Goal: Task Accomplishment & Management: Use online tool/utility

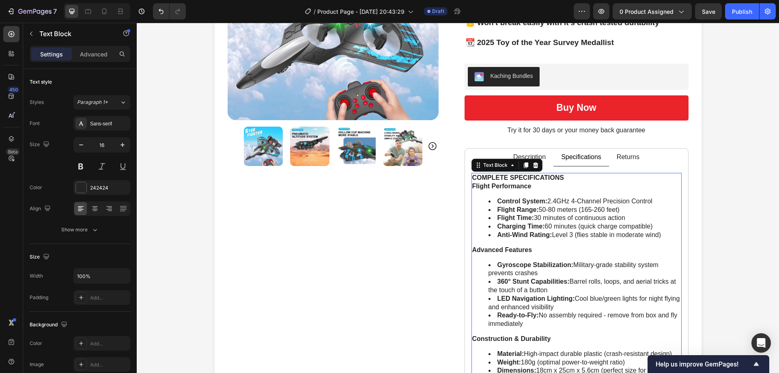
scroll to position [162, 0]
click at [629, 162] on p "Returns" at bounding box center [628, 157] width 23 height 9
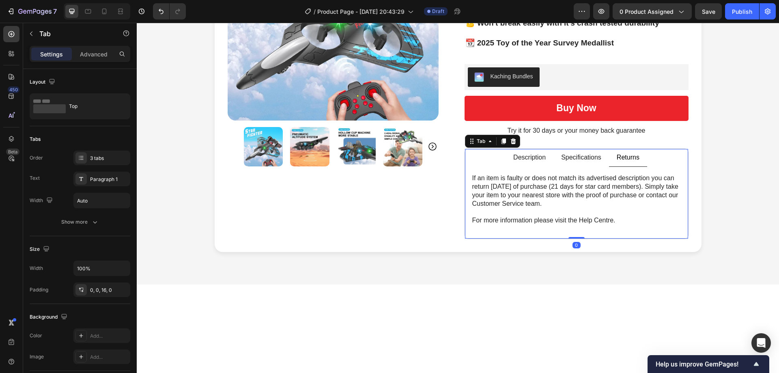
click at [588, 158] on p "Specifications" at bounding box center [581, 157] width 40 height 9
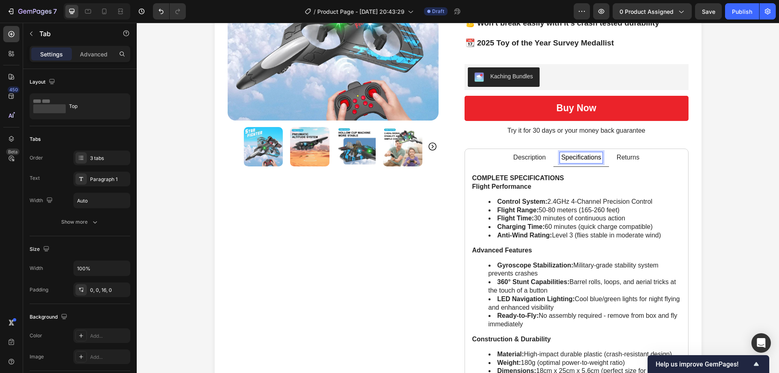
click at [526, 158] on p "Description" at bounding box center [530, 157] width 32 height 9
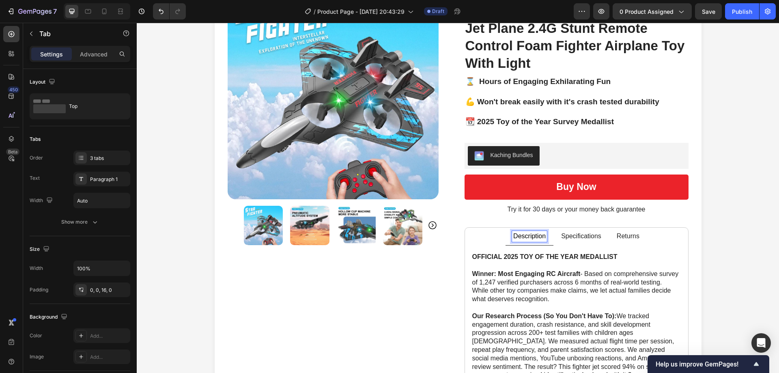
scroll to position [0, 0]
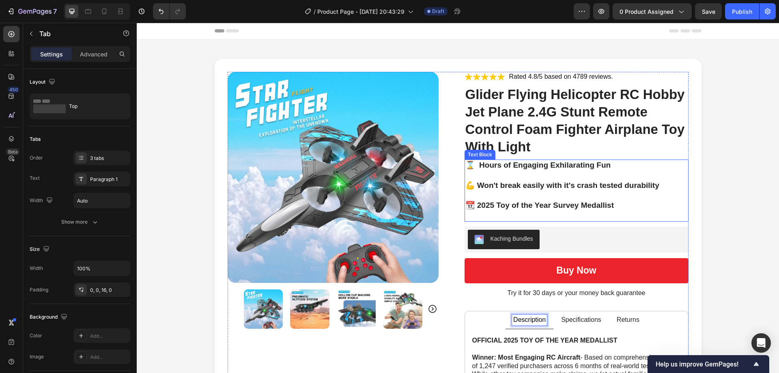
click at [570, 186] on p "💪 Won't break easily with it's crash tested durability" at bounding box center [577, 186] width 222 height 10
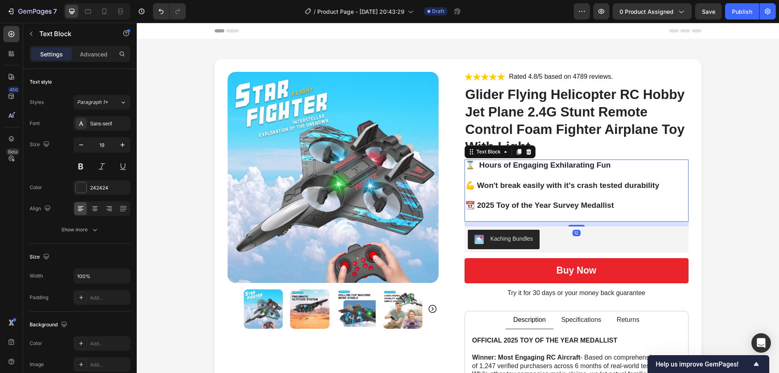
click at [624, 209] on p "📆 2025 Toy of the Year Survey Medallist" at bounding box center [577, 211] width 222 height 20
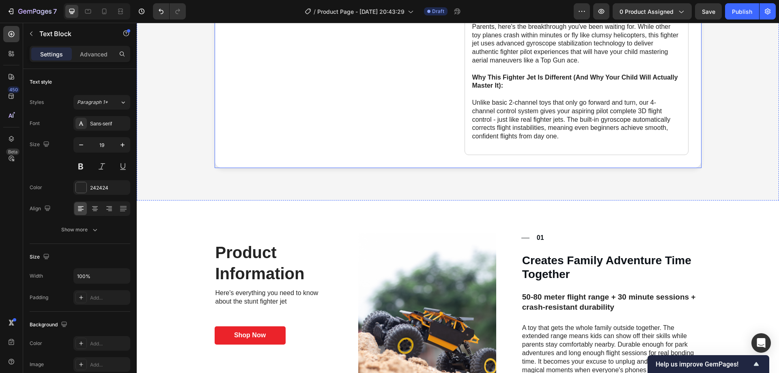
scroll to position [609, 0]
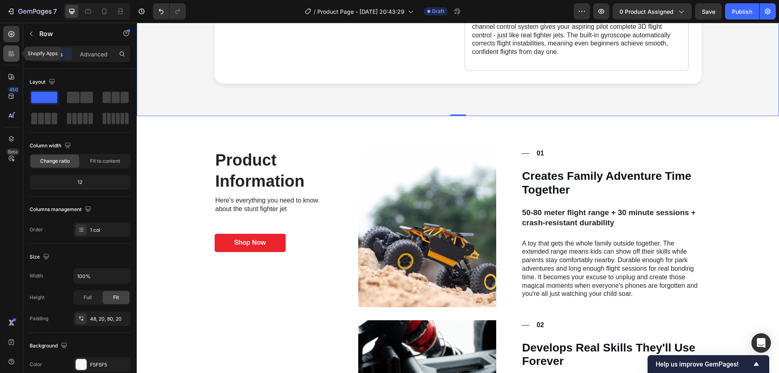
click at [11, 53] on icon at bounding box center [11, 54] width 8 height 8
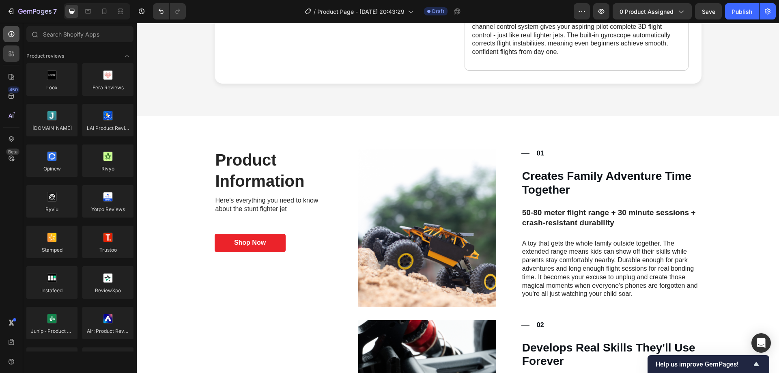
click at [13, 36] on icon at bounding box center [12, 34] width 6 height 6
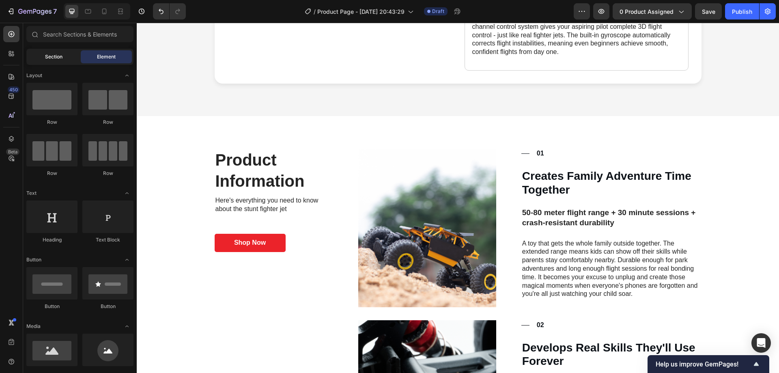
click at [59, 56] on span "Section" at bounding box center [53, 56] width 17 height 7
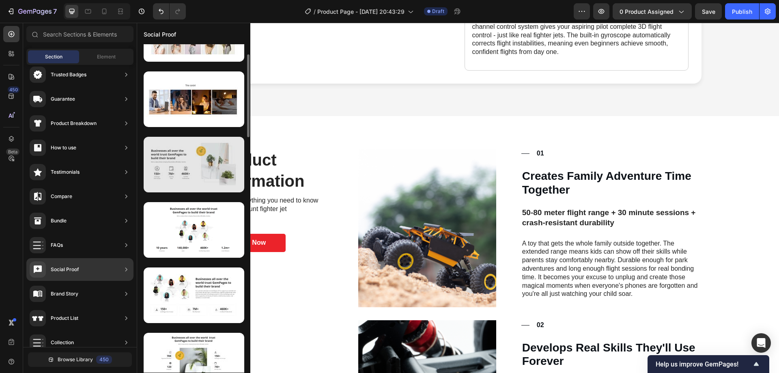
scroll to position [0, 0]
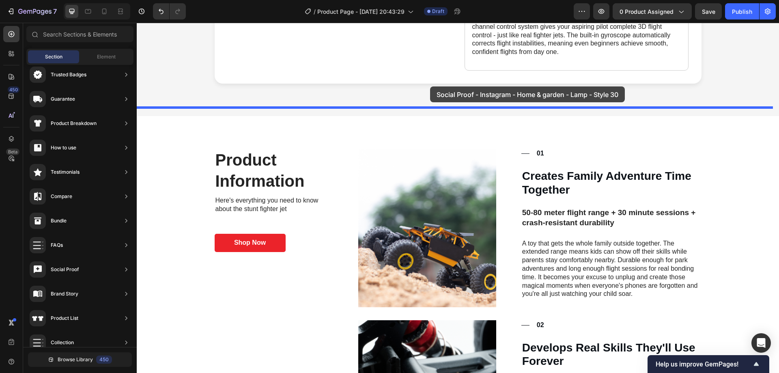
drag, startPoint x: 320, startPoint y: 159, endPoint x: 430, endPoint y: 87, distance: 132.0
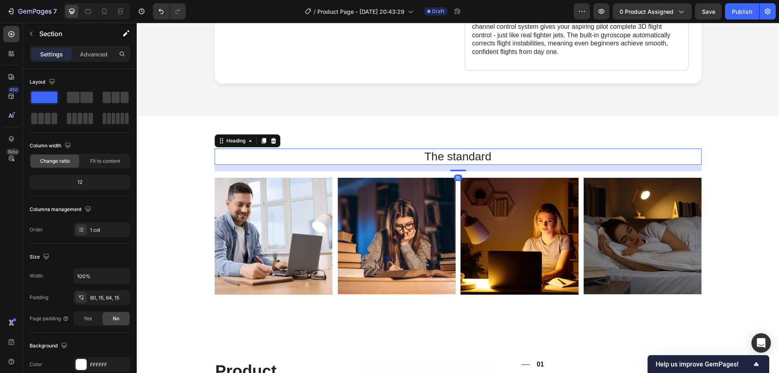
click at [310, 149] on h2 "The standard" at bounding box center [458, 157] width 487 height 16
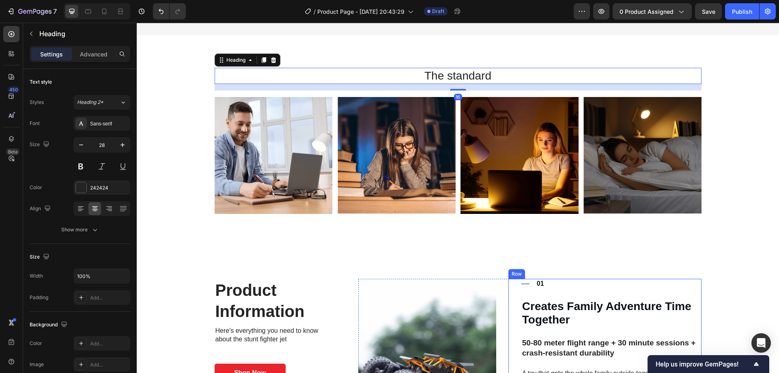
scroll to position [731, 0]
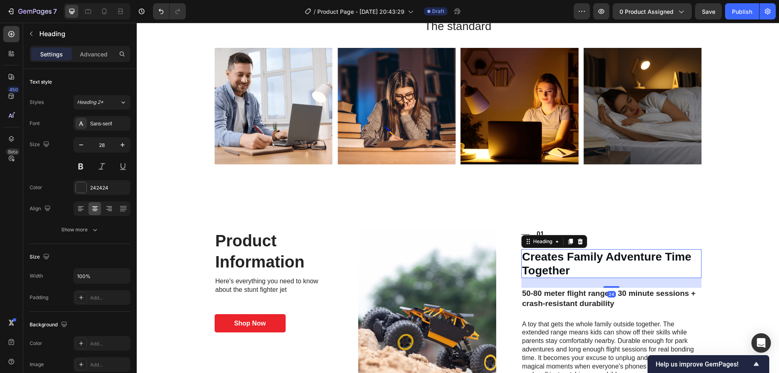
click at [551, 266] on h3 "Creates Family Adventure Time Together" at bounding box center [612, 263] width 180 height 29
click at [558, 259] on h3 "Creates Family Adventure Time Together" at bounding box center [612, 263] width 180 height 29
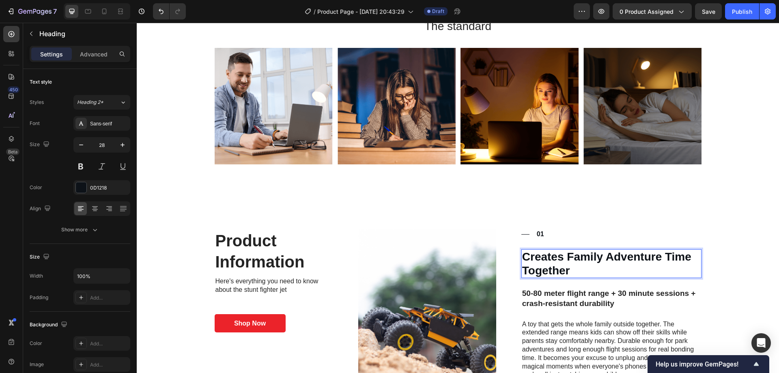
click at [557, 259] on p "Creates Family Adventure Time Together" at bounding box center [611, 263] width 179 height 27
click at [557, 260] on p "Creates Family Adventure Time Together" at bounding box center [611, 263] width 179 height 27
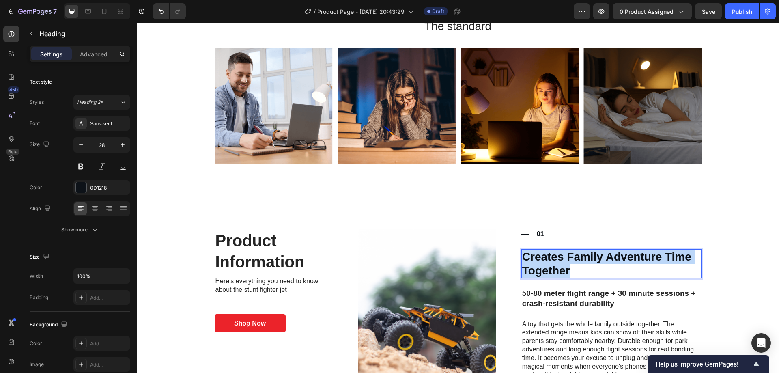
click at [557, 260] on p "Creates Family Adventure Time Together" at bounding box center [611, 263] width 179 height 27
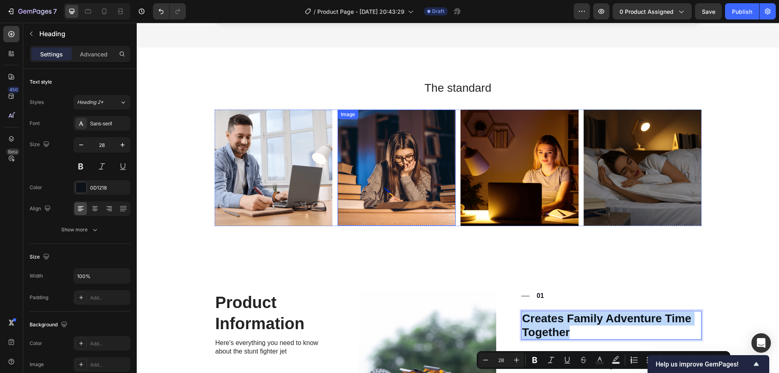
scroll to position [609, 0]
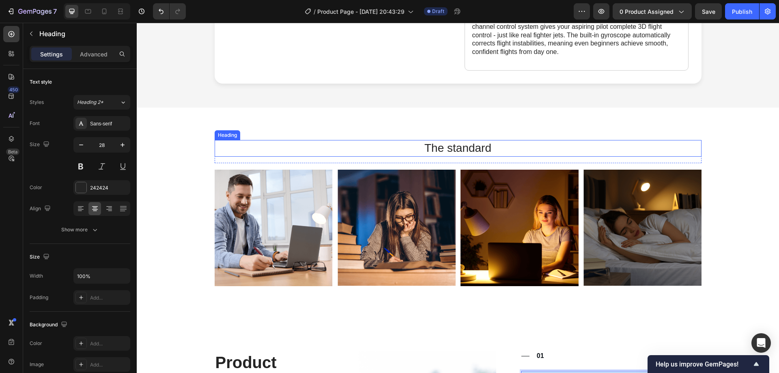
click at [457, 148] on h2 "The standard" at bounding box center [458, 148] width 487 height 16
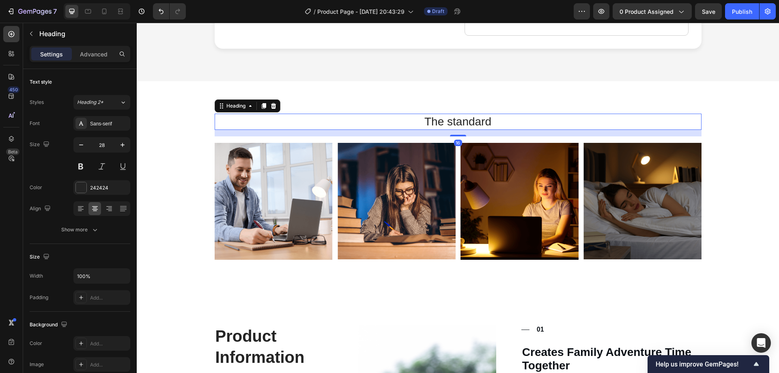
scroll to position [690, 0]
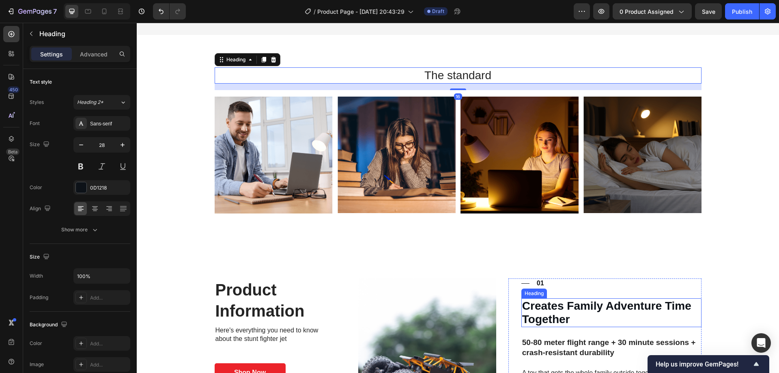
click at [544, 299] on p "Creates Family Adventure Time Together" at bounding box center [611, 312] width 179 height 27
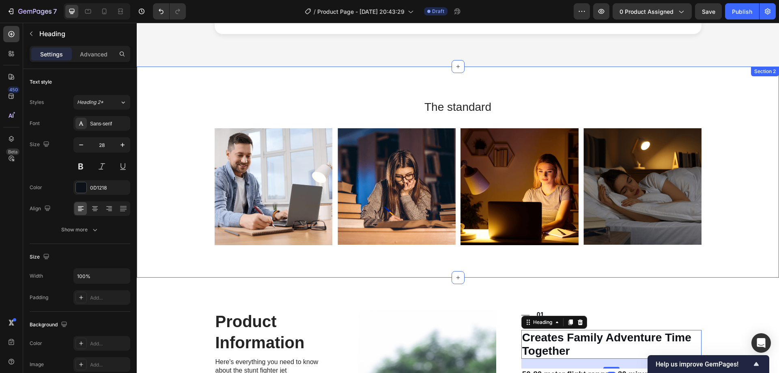
scroll to position [609, 0]
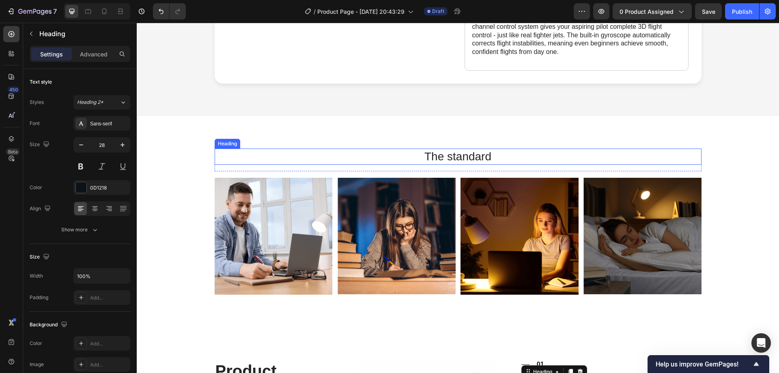
click at [467, 151] on h2 "The standard" at bounding box center [458, 157] width 487 height 16
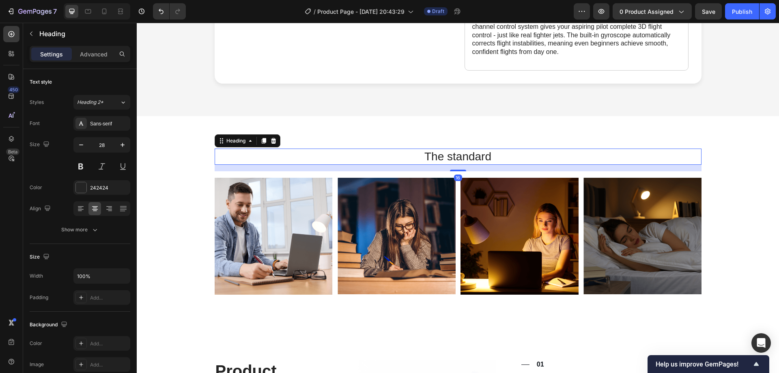
click at [467, 151] on h2 "The standard" at bounding box center [458, 157] width 487 height 16
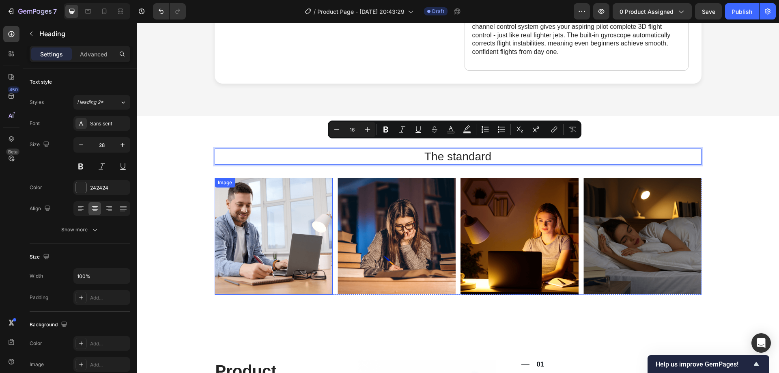
click at [246, 227] on img at bounding box center [274, 236] width 118 height 117
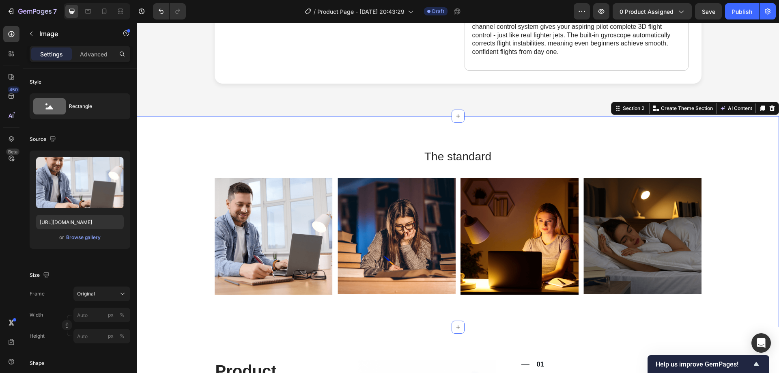
click at [202, 204] on div "Image Image Image Image Carousel" at bounding box center [458, 239] width 630 height 123
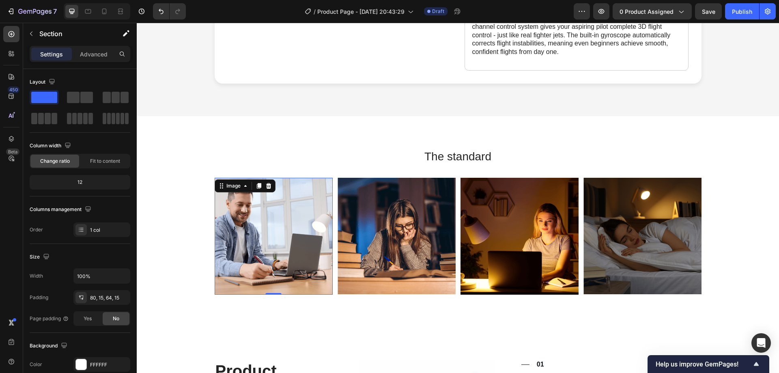
click at [266, 205] on img at bounding box center [274, 236] width 118 height 117
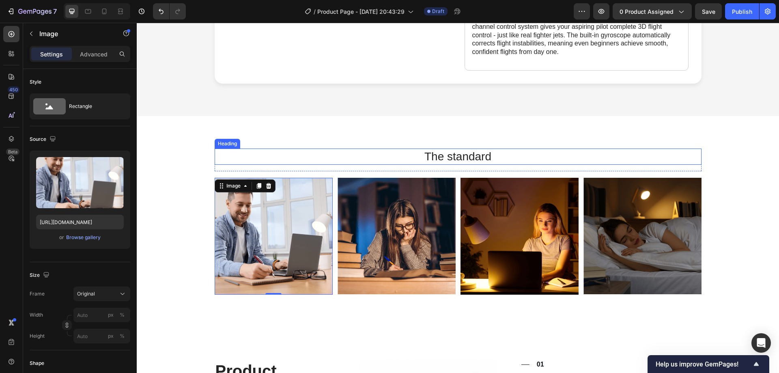
click at [440, 149] on p "The standard" at bounding box center [459, 156] width 486 height 15
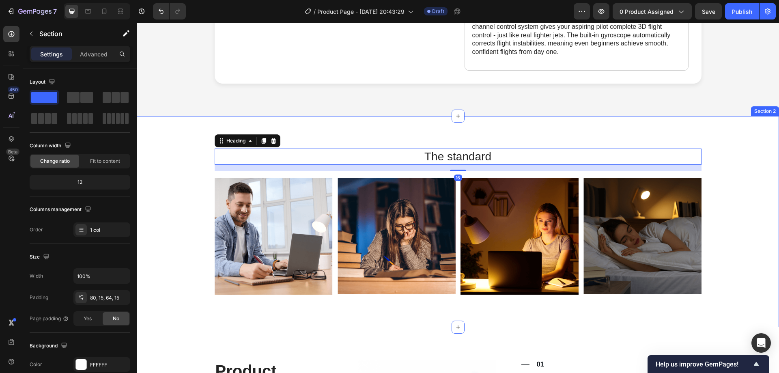
click at [315, 126] on div "The standard Heading 16 Row Image Image Image Image Carousel Section 2" at bounding box center [458, 221] width 643 height 211
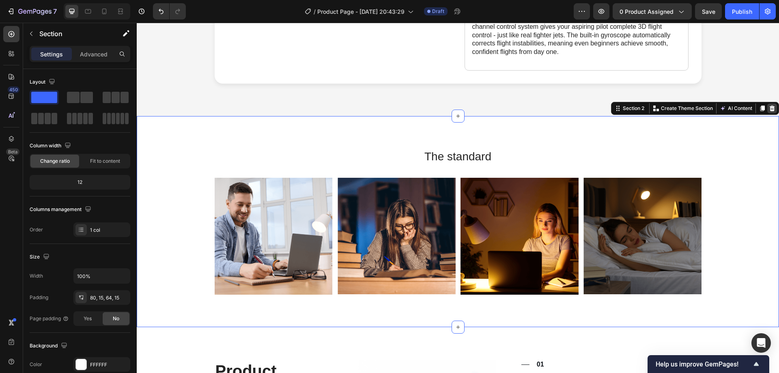
click at [769, 105] on icon at bounding box center [772, 108] width 6 height 6
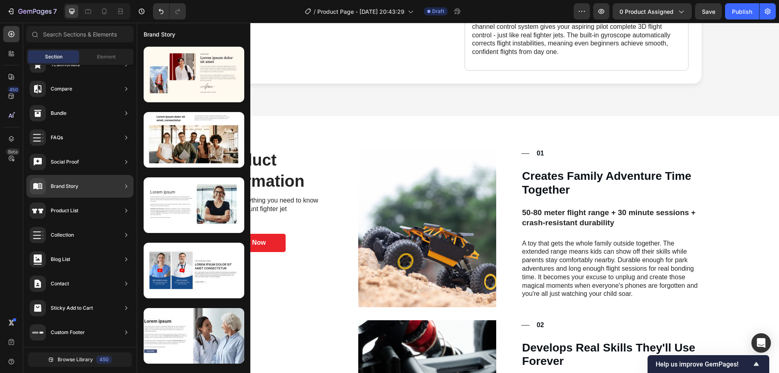
scroll to position [0, 0]
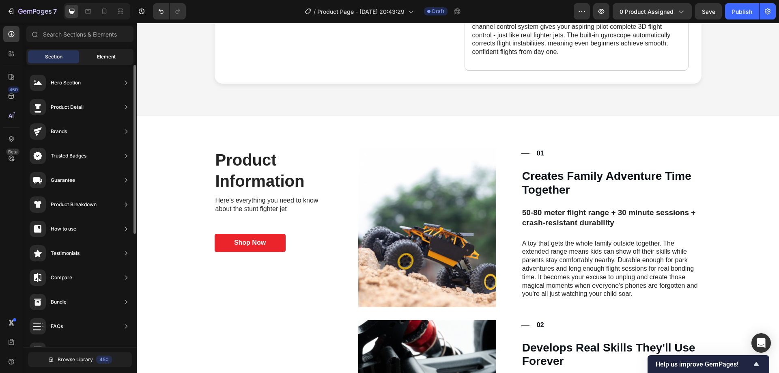
click at [101, 58] on span "Element" at bounding box center [106, 56] width 19 height 7
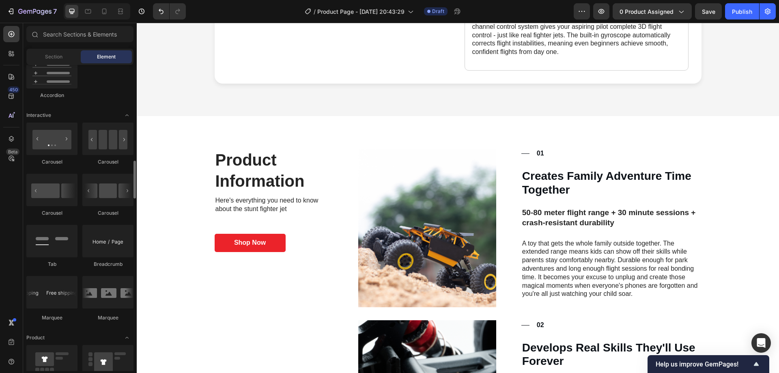
scroll to position [731, 0]
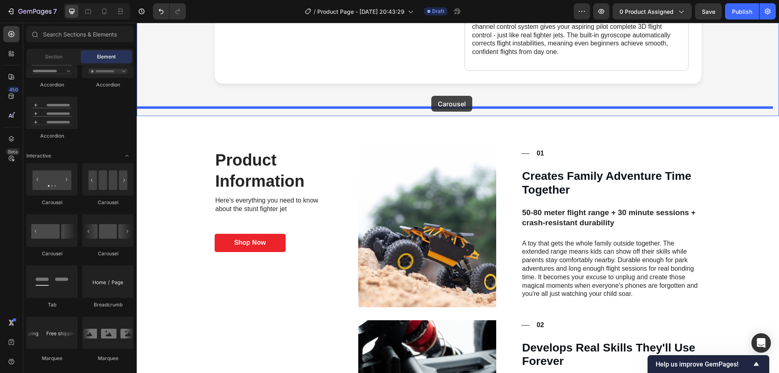
drag, startPoint x: 244, startPoint y: 208, endPoint x: 432, endPoint y: 96, distance: 218.1
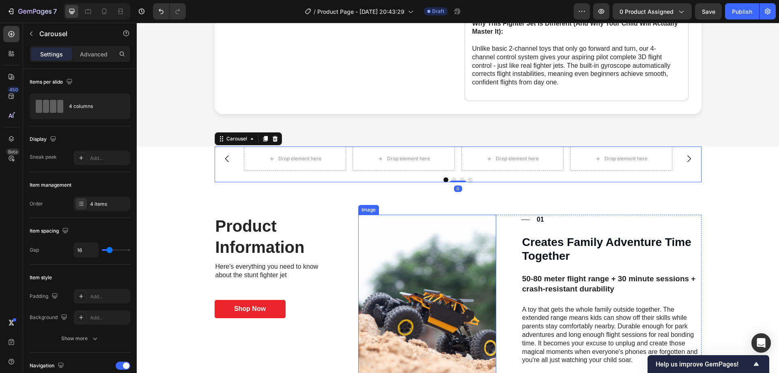
scroll to position [528, 0]
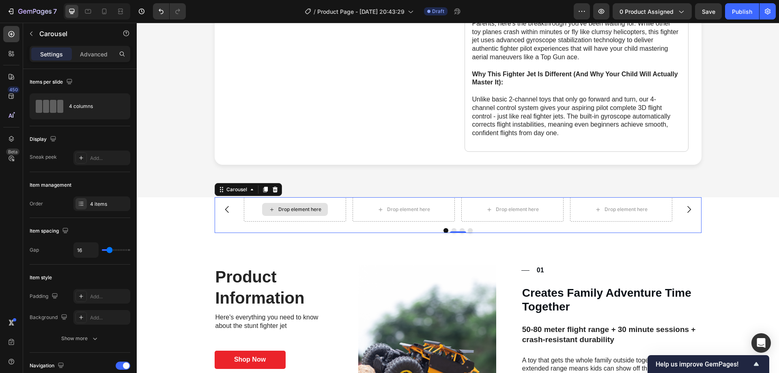
click at [293, 206] on div "Drop element here" at bounding box center [299, 209] width 43 height 6
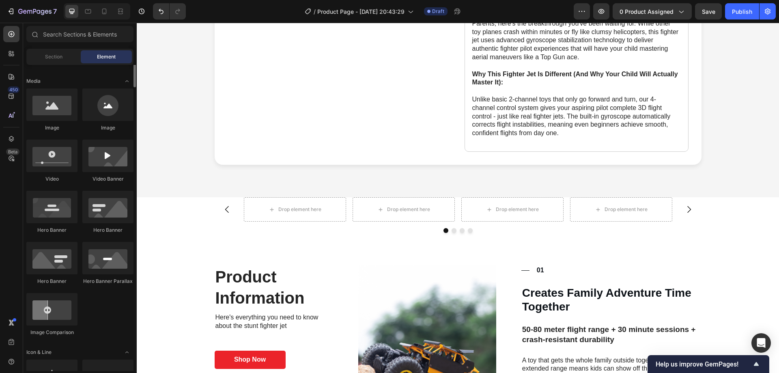
scroll to position [205, 0]
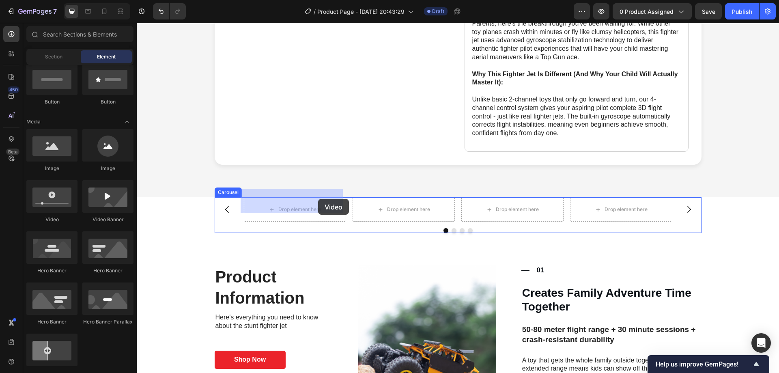
drag, startPoint x: 198, startPoint y: 220, endPoint x: 318, endPoint y: 199, distance: 122.5
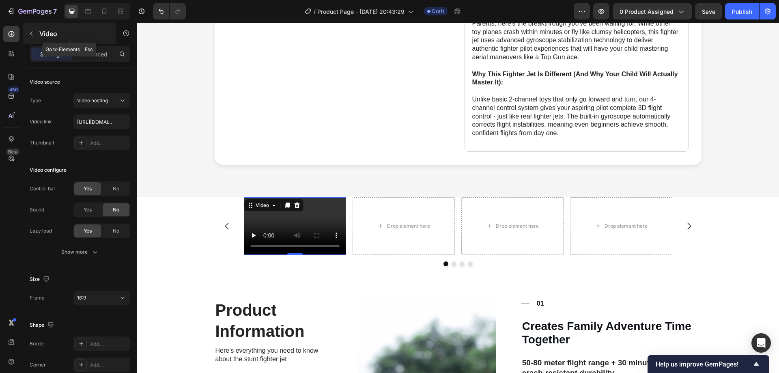
click at [35, 35] on button "button" at bounding box center [31, 33] width 13 height 13
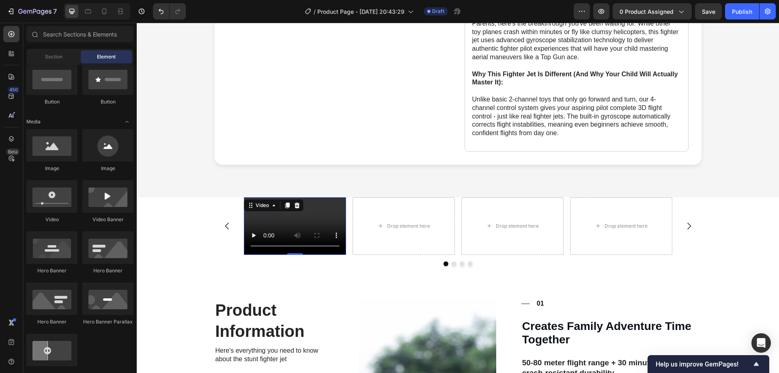
click at [297, 203] on div "Video 0" at bounding box center [295, 226] width 102 height 58
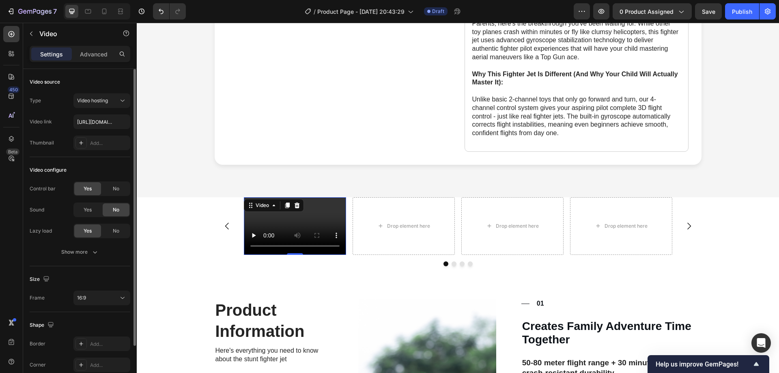
scroll to position [59, 0]
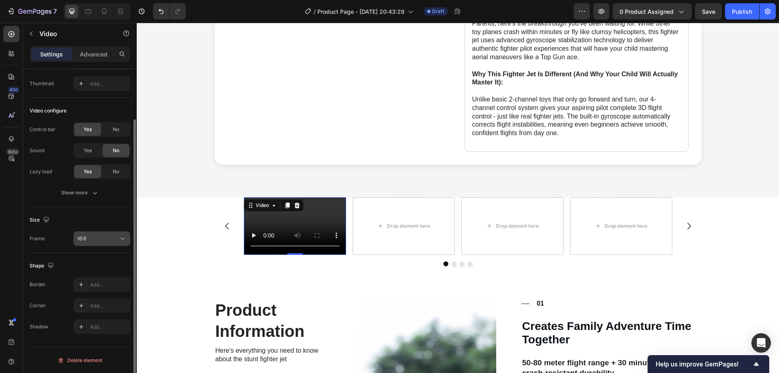
click at [99, 243] on button "16:9" at bounding box center [101, 238] width 57 height 15
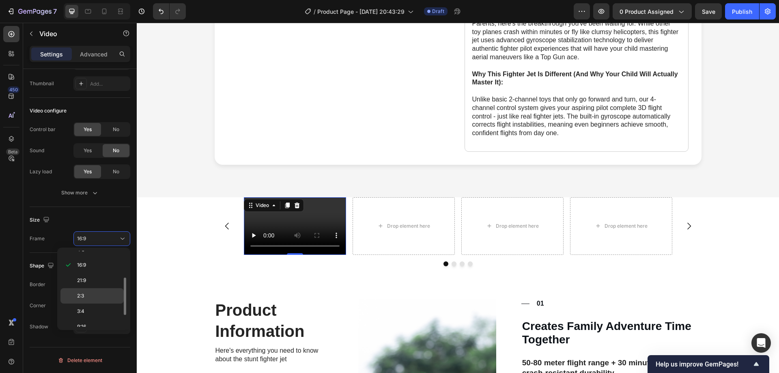
scroll to position [78, 0]
click at [97, 300] on p "9:16" at bounding box center [98, 303] width 43 height 7
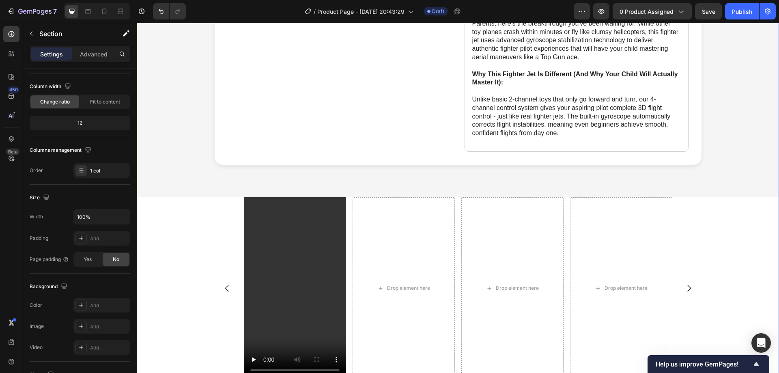
click at [194, 227] on div "Video Drop element here Drop element here Drop element here [GEOGRAPHIC_DATA]" at bounding box center [458, 293] width 643 height 193
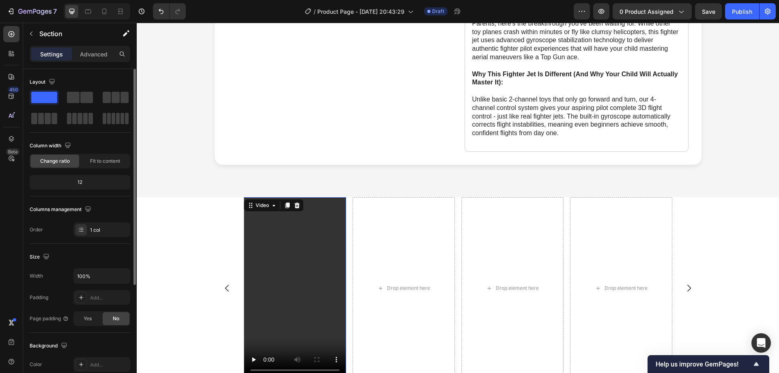
click at [304, 234] on video at bounding box center [295, 288] width 102 height 182
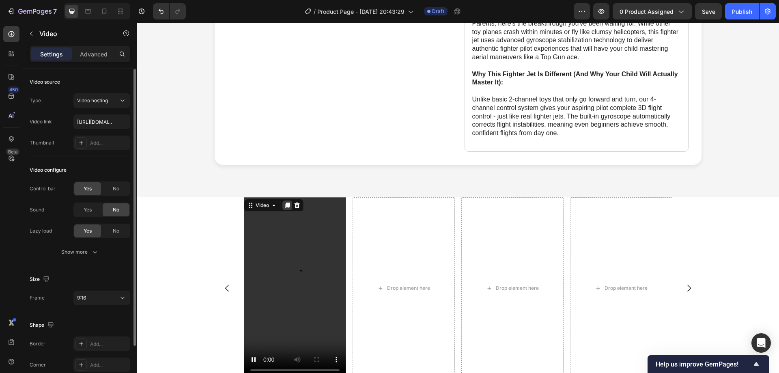
click at [285, 203] on icon at bounding box center [287, 206] width 4 height 6
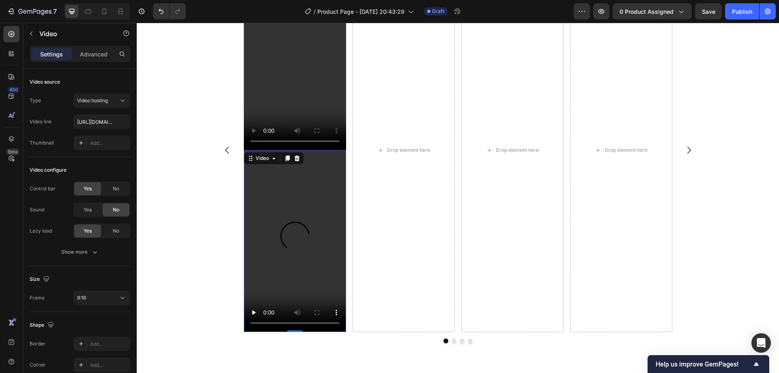
scroll to position [685, 0]
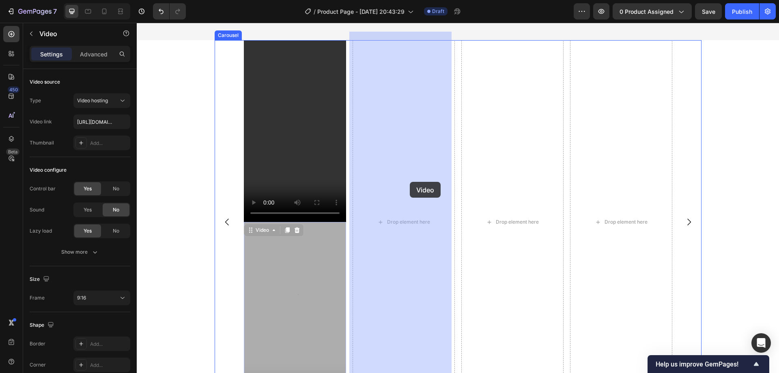
drag, startPoint x: 272, startPoint y: 254, endPoint x: 410, endPoint y: 182, distance: 156.0
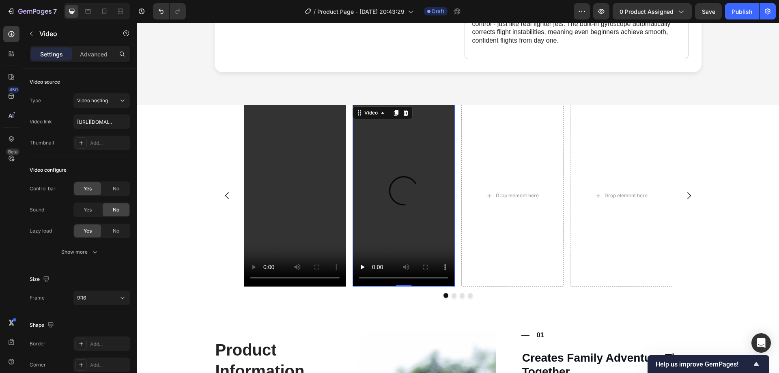
scroll to position [604, 0]
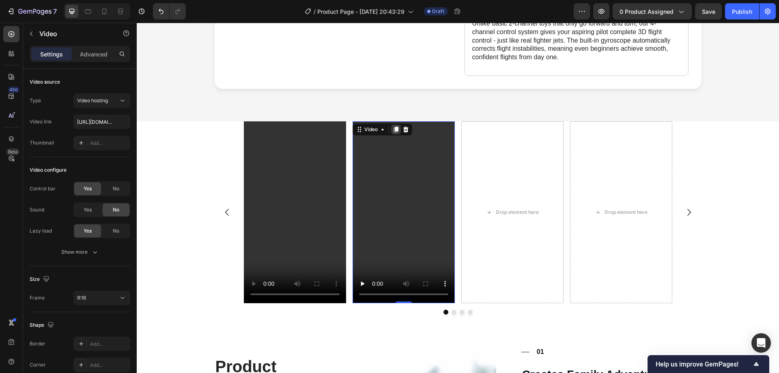
click at [394, 127] on icon at bounding box center [396, 130] width 4 height 6
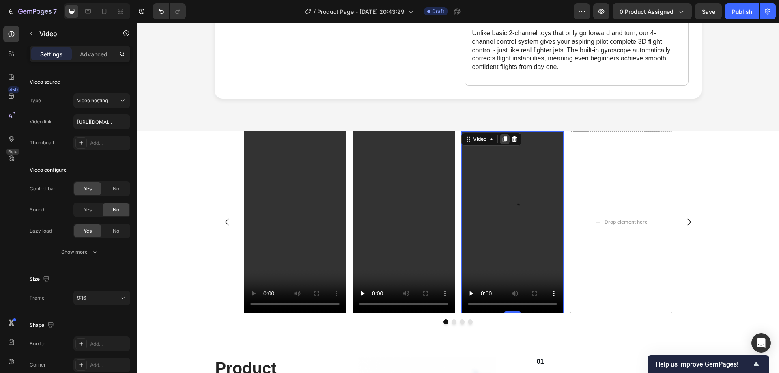
click at [504, 136] on icon at bounding box center [505, 139] width 4 height 6
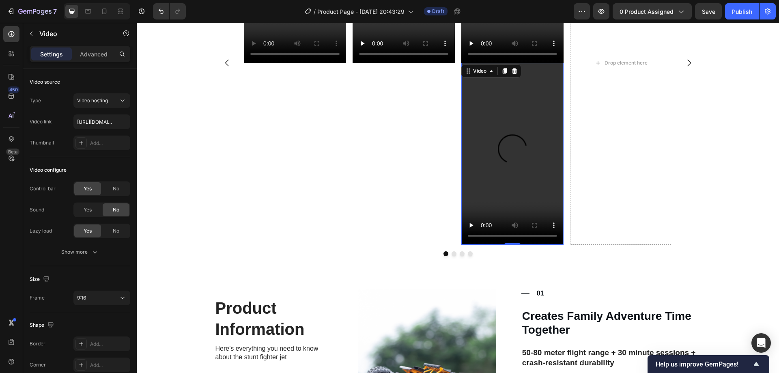
scroll to position [847, 0]
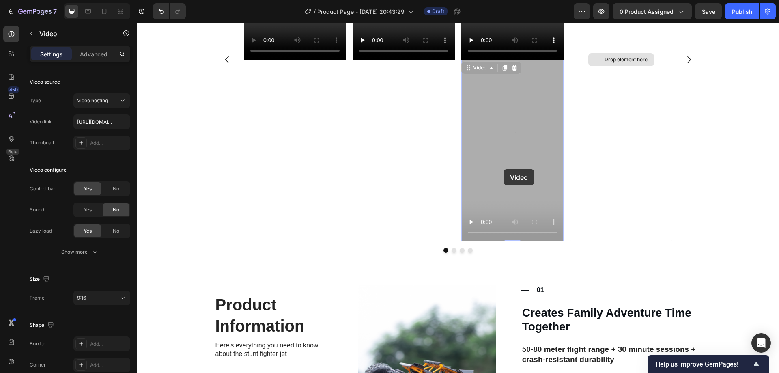
drag, startPoint x: 504, startPoint y: 169, endPoint x: 632, endPoint y: 97, distance: 146.3
click at [632, 97] on div "Video Video Video Video 0 Video 0 Drop element here" at bounding box center [458, 60] width 429 height 364
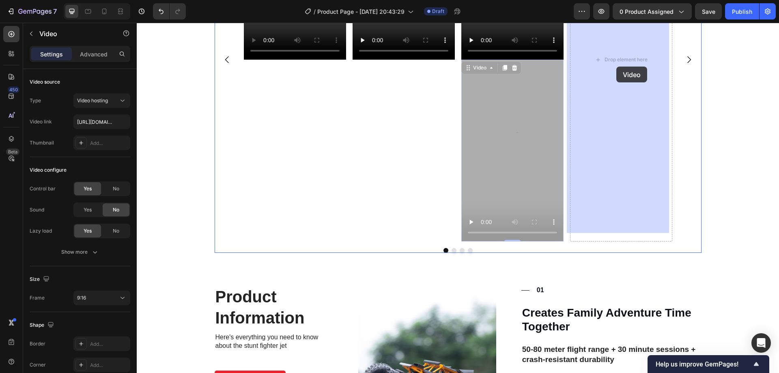
drag, startPoint x: 524, startPoint y: 113, endPoint x: 617, endPoint y: 80, distance: 99.5
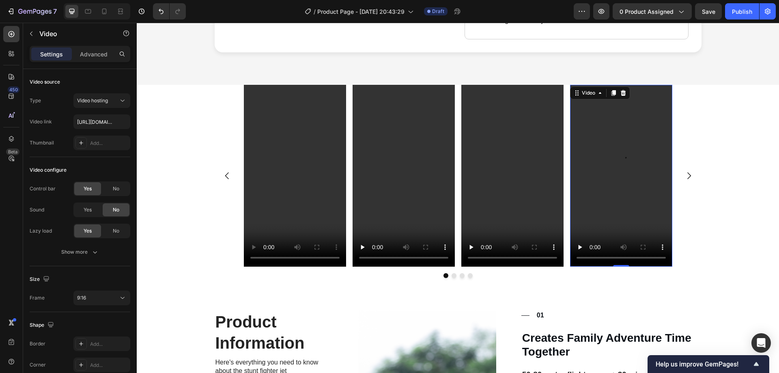
scroll to position [553, 0]
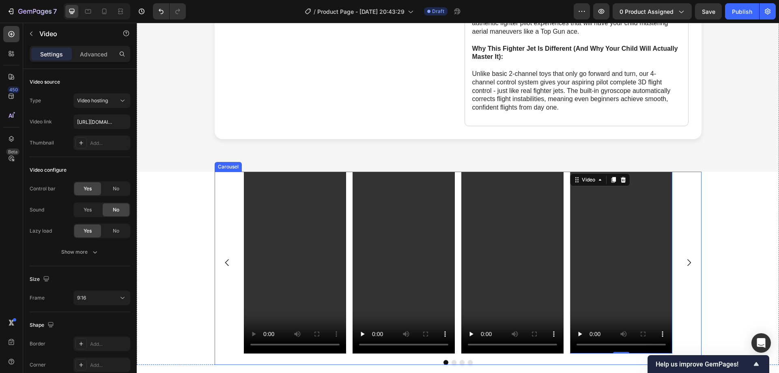
click at [215, 194] on div "Video Video Video Video 0" at bounding box center [458, 263] width 487 height 182
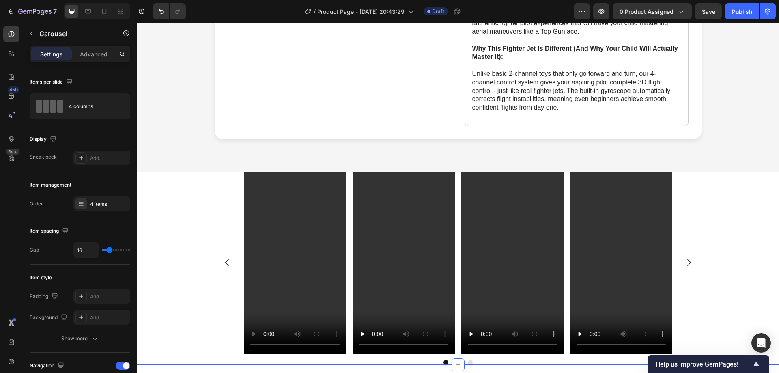
click at [155, 194] on div "Video Video Video Video Carousel 0" at bounding box center [458, 268] width 643 height 193
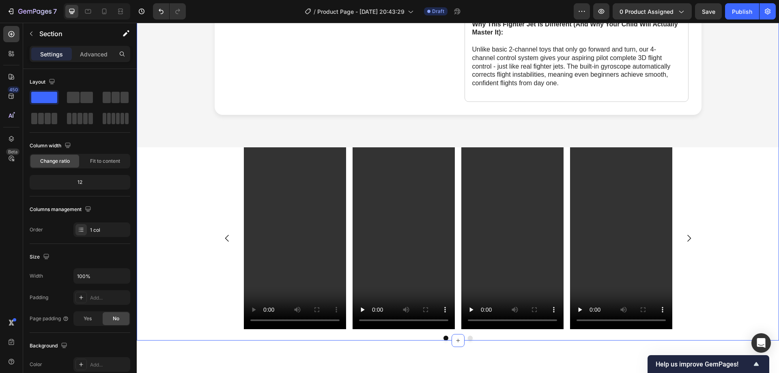
scroll to position [594, 0]
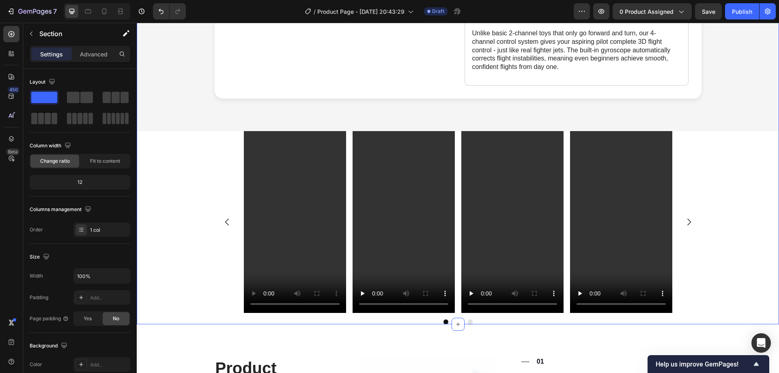
click at [190, 181] on div "Video Video Video Video [GEOGRAPHIC_DATA]" at bounding box center [458, 227] width 643 height 193
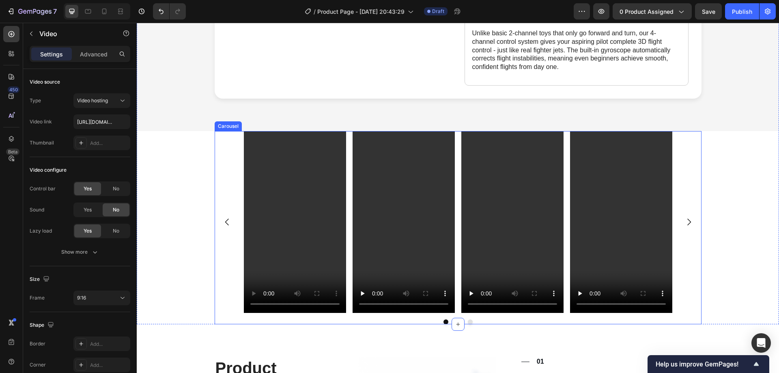
click at [310, 187] on video at bounding box center [295, 222] width 102 height 182
click at [203, 160] on div "Video Video Video Video [GEOGRAPHIC_DATA]" at bounding box center [458, 227] width 643 height 193
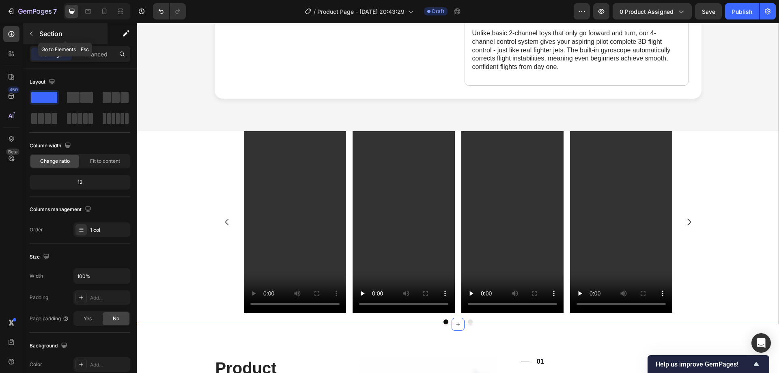
click at [37, 30] on button "button" at bounding box center [31, 33] width 13 height 13
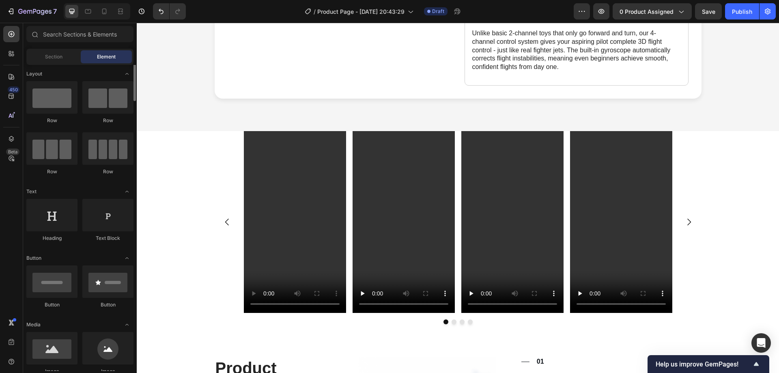
scroll to position [0, 0]
click at [62, 56] on span "Section" at bounding box center [53, 56] width 17 height 7
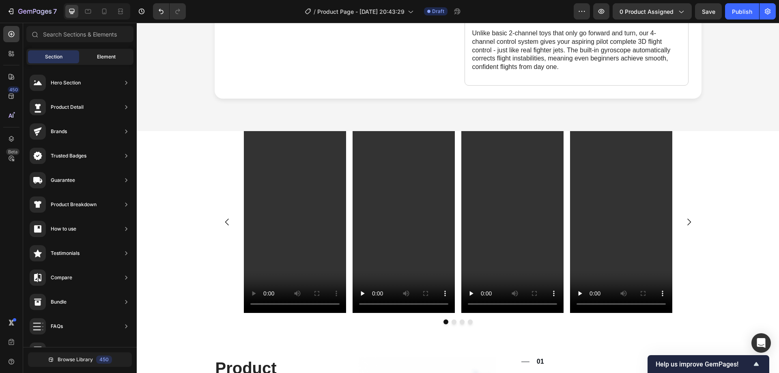
click at [95, 56] on div "Element" at bounding box center [106, 56] width 51 height 13
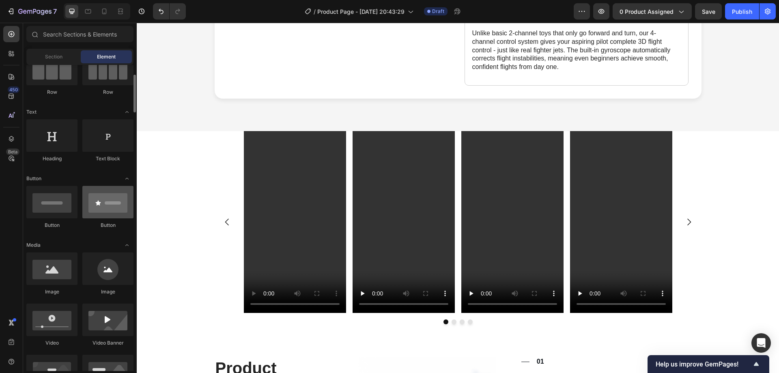
scroll to position [122, 0]
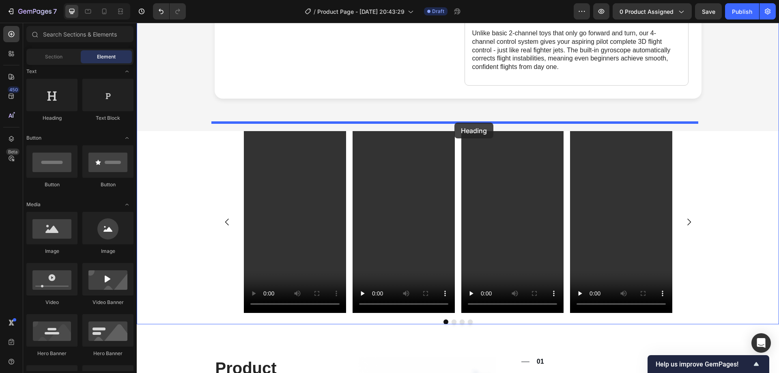
drag, startPoint x: 201, startPoint y: 114, endPoint x: 455, endPoint y: 123, distance: 254.3
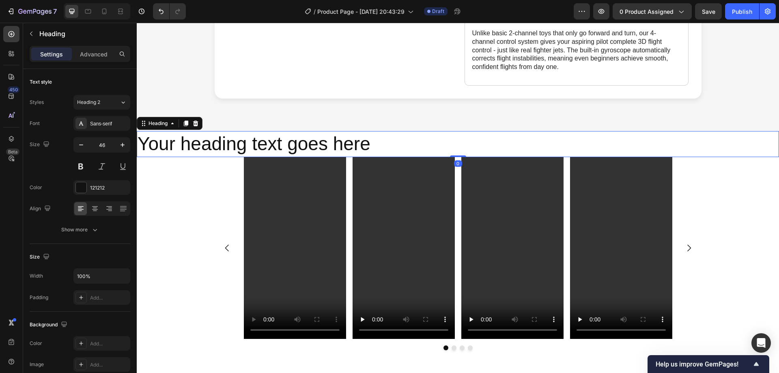
click at [216, 131] on h2 "Your heading text goes here" at bounding box center [458, 144] width 643 height 26
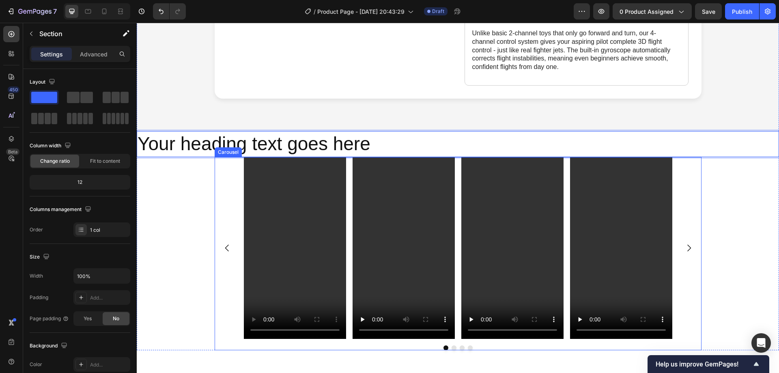
click at [206, 197] on div "Video Video Video Video [GEOGRAPHIC_DATA]" at bounding box center [458, 253] width 643 height 193
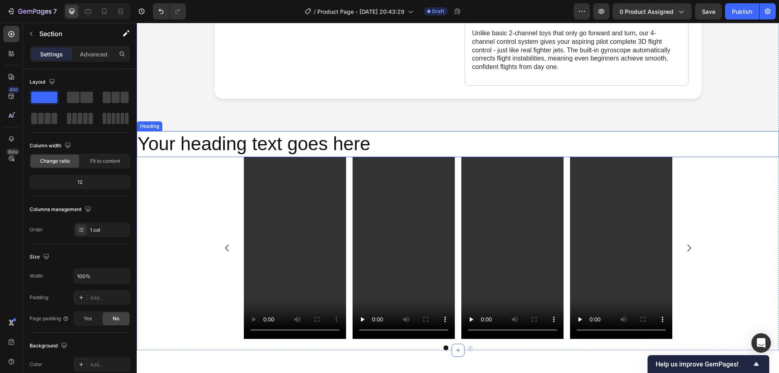
click at [387, 142] on p "Your heading text goes here" at bounding box center [458, 144] width 641 height 24
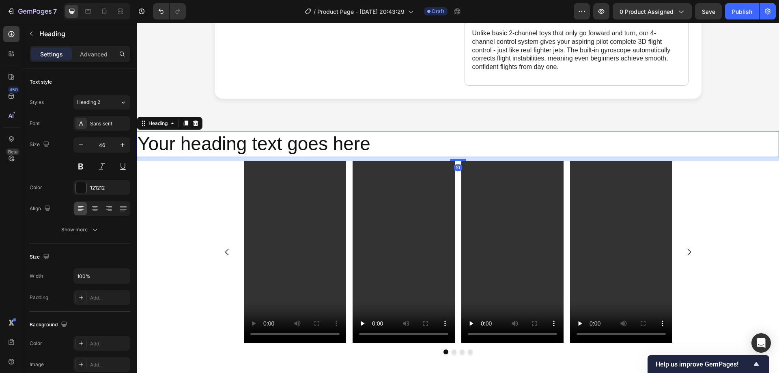
drag, startPoint x: 456, startPoint y: 148, endPoint x: 459, endPoint y: 152, distance: 5.2
click at [459, 159] on div at bounding box center [458, 160] width 16 height 2
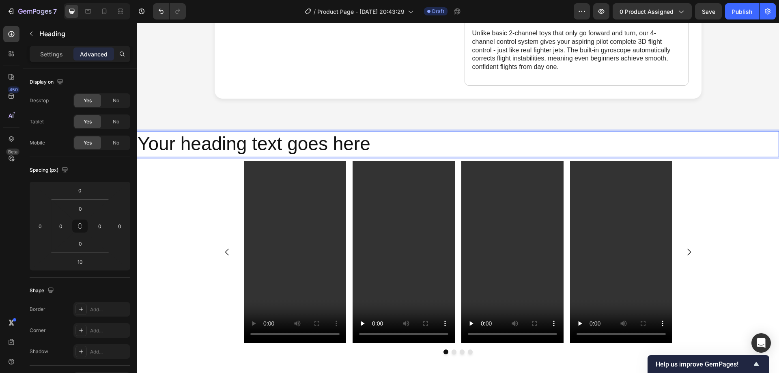
click at [320, 138] on p "Your heading text goes here" at bounding box center [458, 144] width 641 height 24
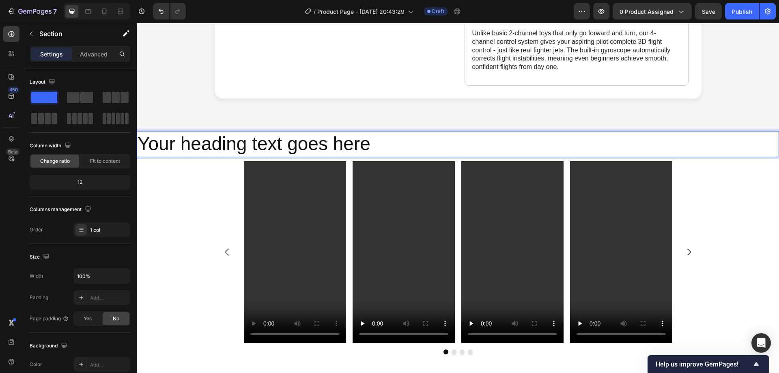
click at [191, 177] on div "Video Video Video Video [GEOGRAPHIC_DATA]" at bounding box center [458, 257] width 643 height 193
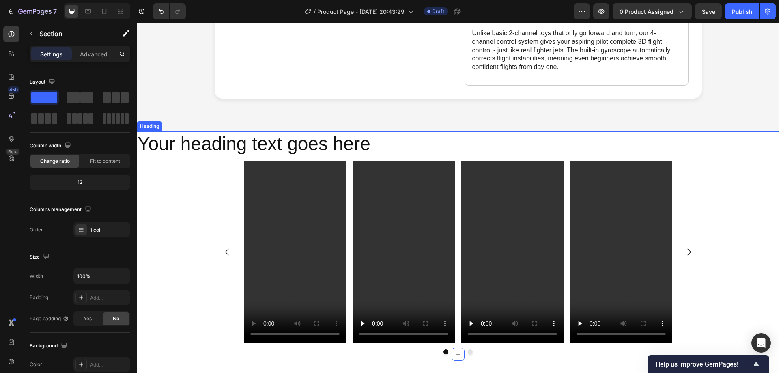
click at [202, 136] on p "Your heading text goes here" at bounding box center [458, 144] width 641 height 24
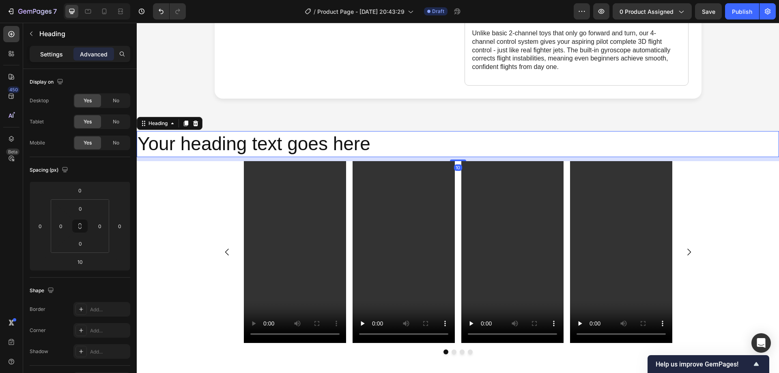
click at [49, 55] on p "Settings" at bounding box center [51, 54] width 23 height 9
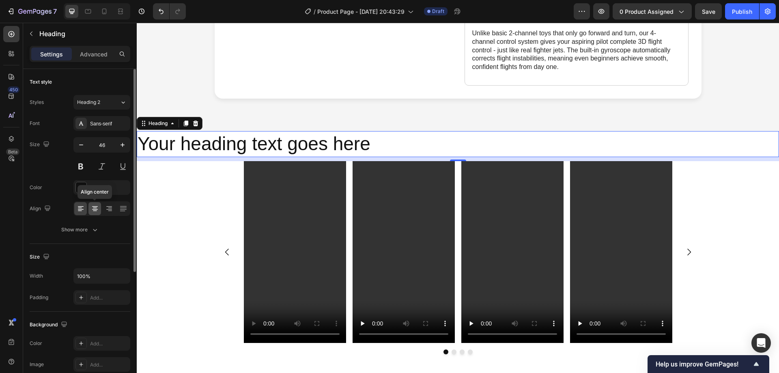
click at [95, 208] on icon at bounding box center [95, 208] width 4 height 1
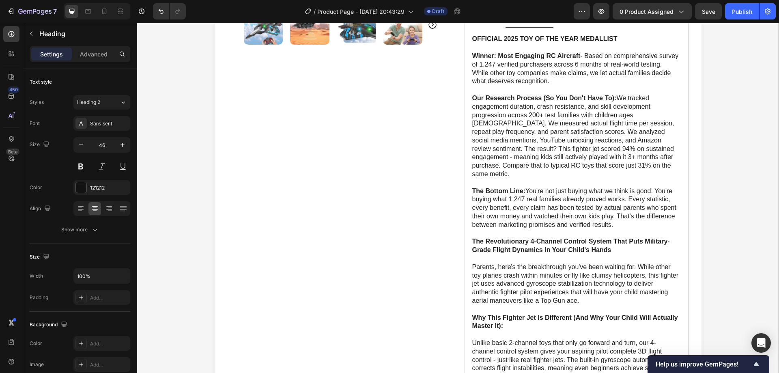
scroll to position [487, 0]
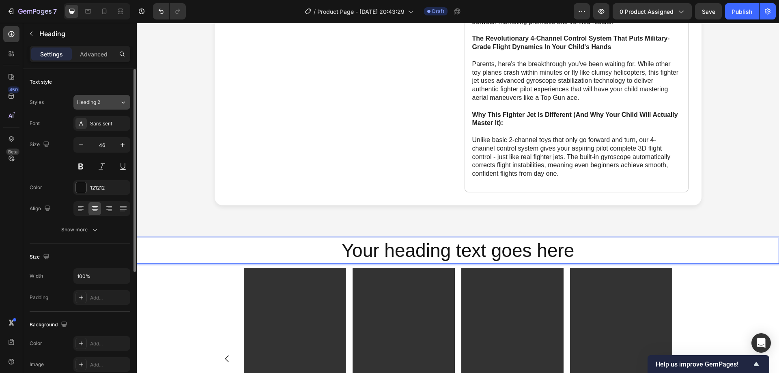
click at [116, 99] on div "Heading 2" at bounding box center [98, 102] width 43 height 7
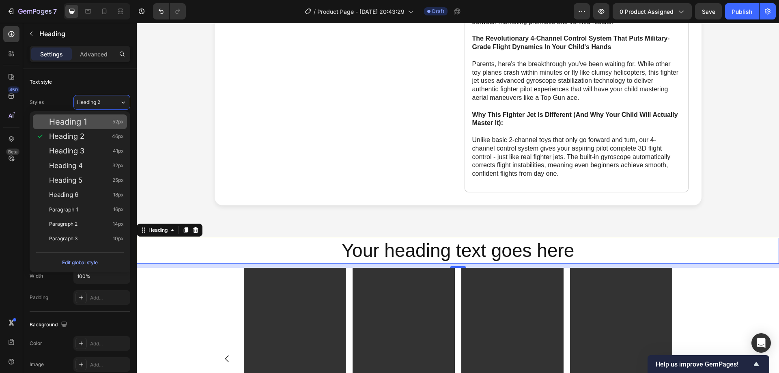
click at [104, 122] on div "Heading 1 52px" at bounding box center [86, 122] width 75 height 8
type input "52"
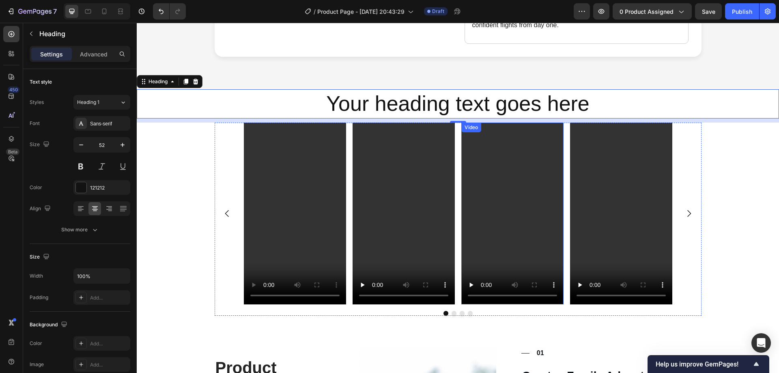
scroll to position [771, 0]
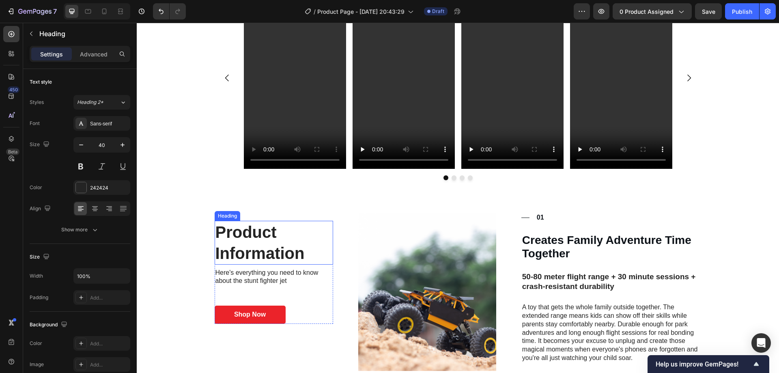
click at [244, 231] on h2 "Product Information" at bounding box center [274, 243] width 119 height 44
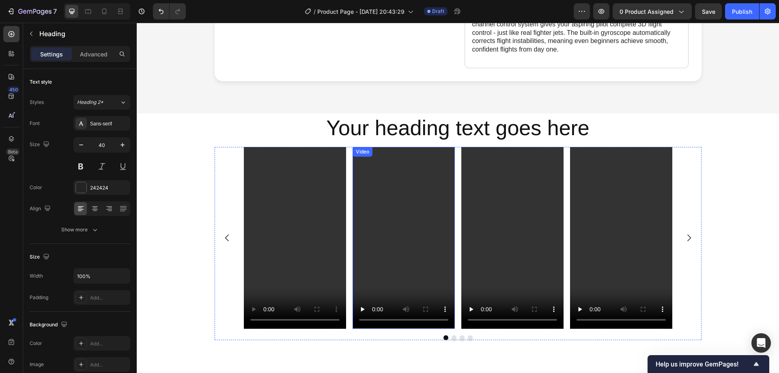
scroll to position [568, 0]
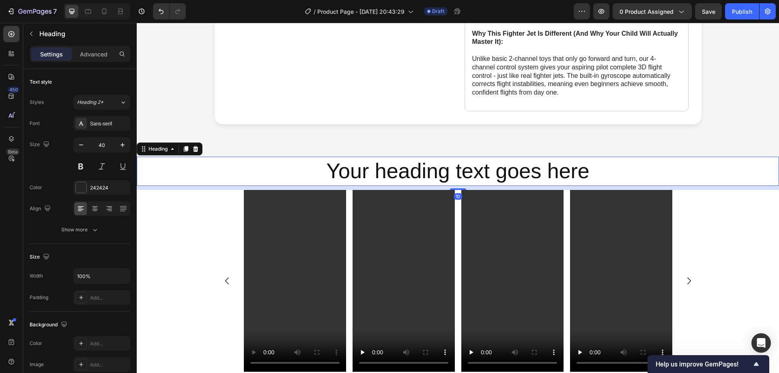
click at [423, 158] on p "Your heading text goes here" at bounding box center [458, 172] width 641 height 28
click at [101, 106] on button "Heading 1" at bounding box center [101, 102] width 57 height 15
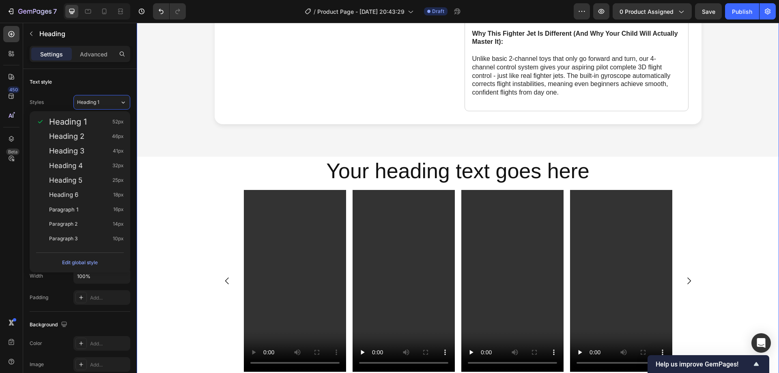
click at [190, 255] on div "Video Video Video Video [GEOGRAPHIC_DATA]" at bounding box center [458, 286] width 643 height 193
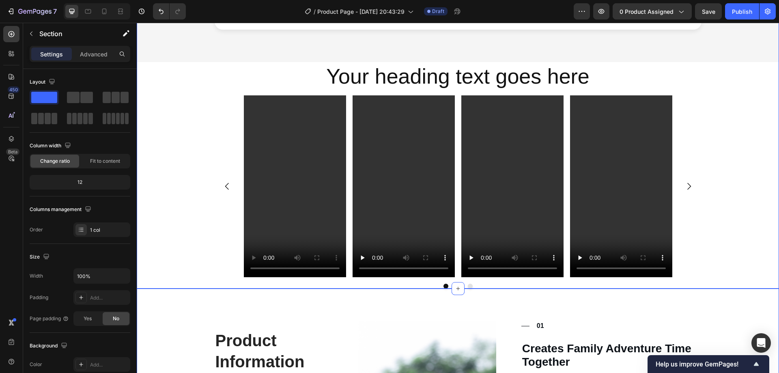
scroll to position [690, 0]
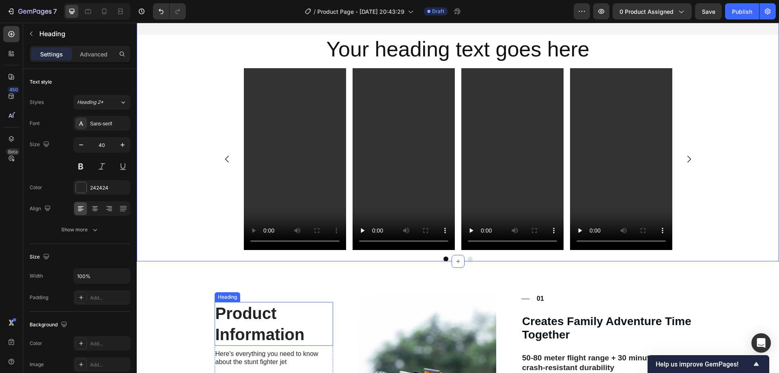
click at [252, 315] on h2 "Product Information" at bounding box center [274, 324] width 119 height 44
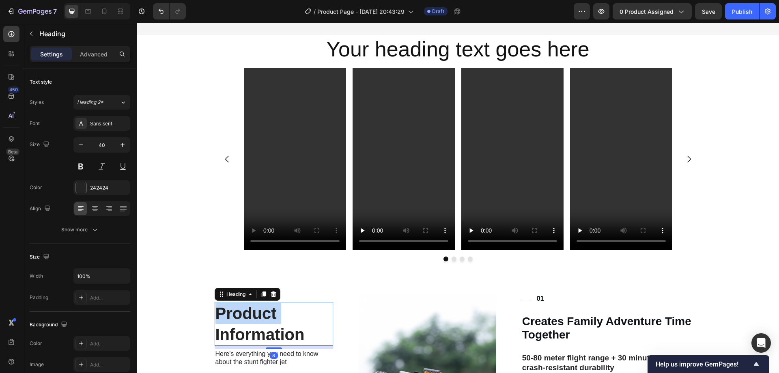
click at [251, 315] on h2 "Product Information" at bounding box center [274, 324] width 119 height 44
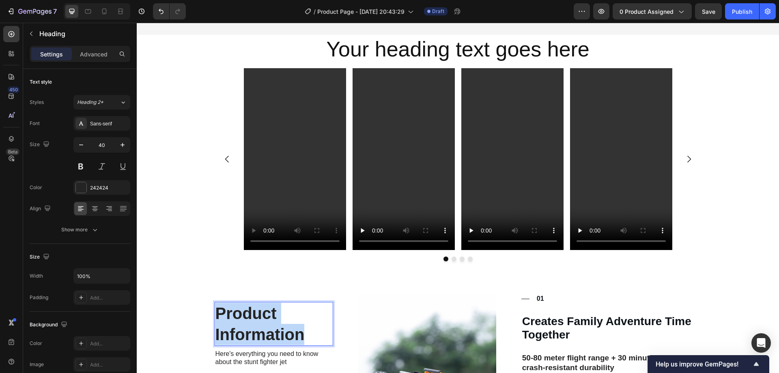
click at [251, 315] on p "Product Information" at bounding box center [274, 324] width 117 height 42
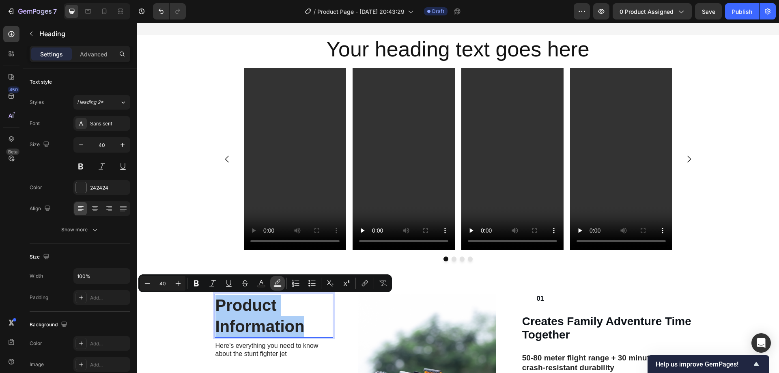
click at [274, 284] on icon "Editor contextual toolbar" at bounding box center [278, 283] width 8 height 8
type input "000000"
type input "77"
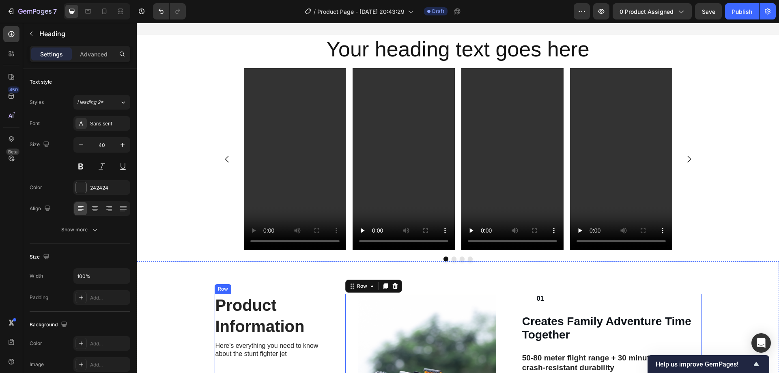
click at [278, 297] on p "Product Information" at bounding box center [274, 316] width 117 height 42
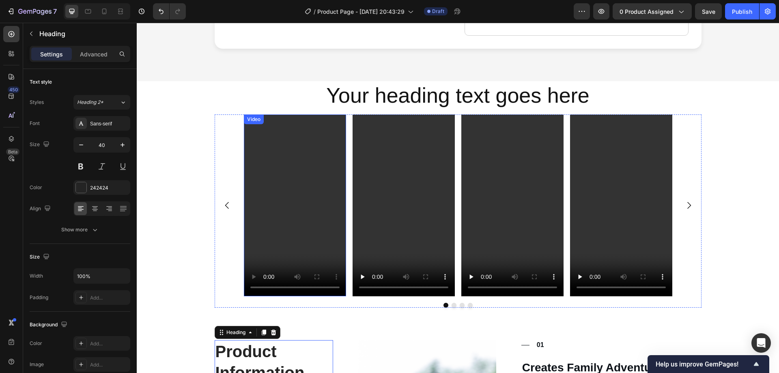
scroll to position [568, 0]
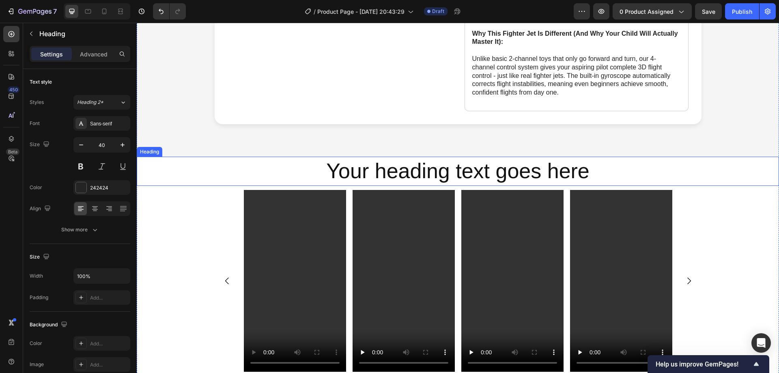
click at [387, 162] on p "Your heading text goes here" at bounding box center [458, 172] width 641 height 28
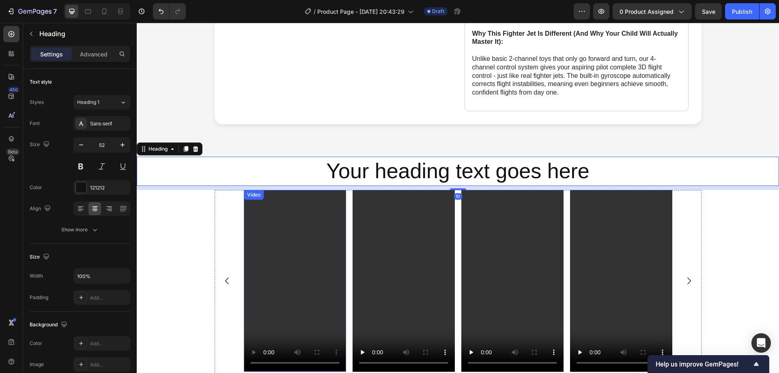
scroll to position [650, 0]
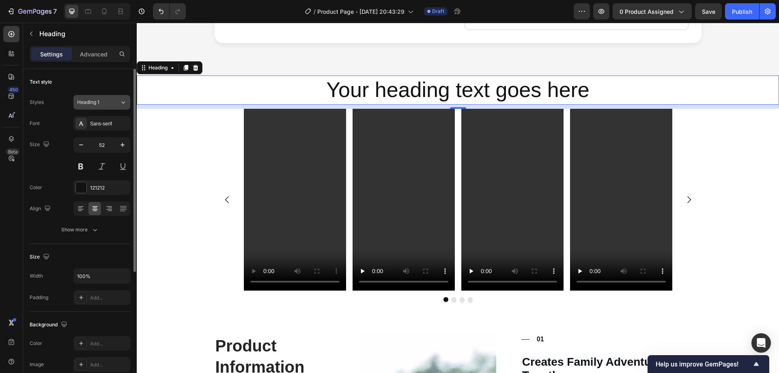
click at [112, 104] on div "Heading 1" at bounding box center [98, 102] width 43 height 7
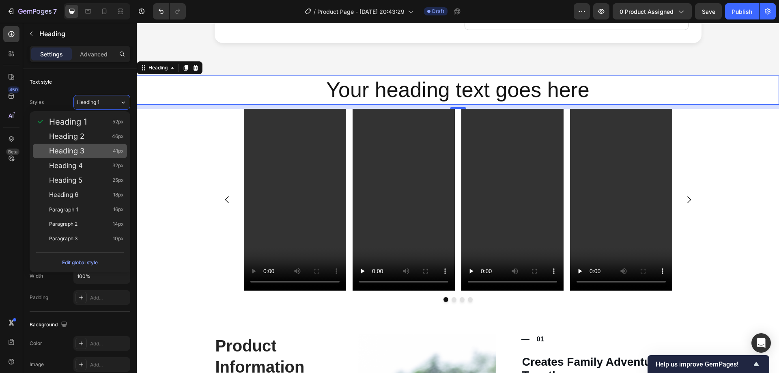
click at [104, 147] on div "Heading 3 41px" at bounding box center [80, 151] width 94 height 15
type input "41"
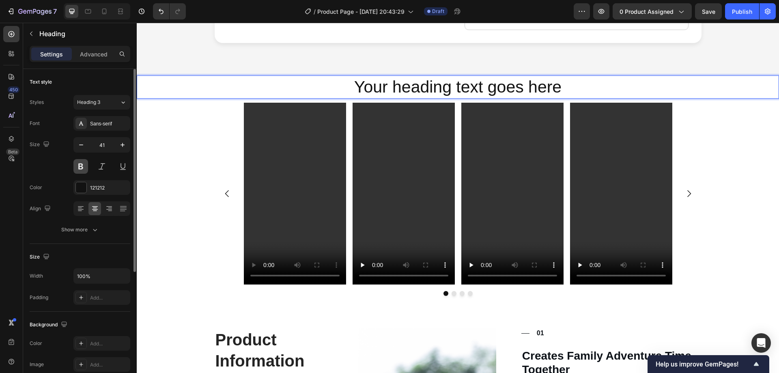
click at [79, 168] on button at bounding box center [80, 166] width 15 height 15
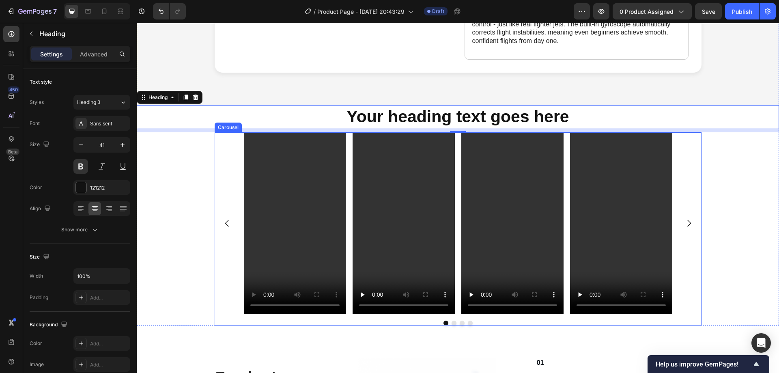
scroll to position [568, 0]
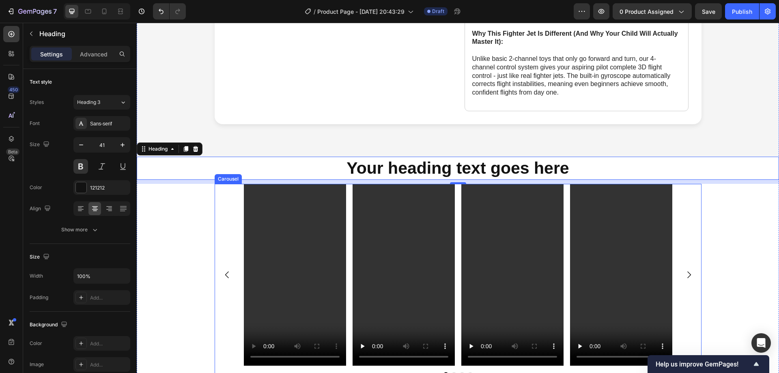
click at [209, 206] on div "Video Video Video Video [GEOGRAPHIC_DATA]" at bounding box center [458, 280] width 643 height 193
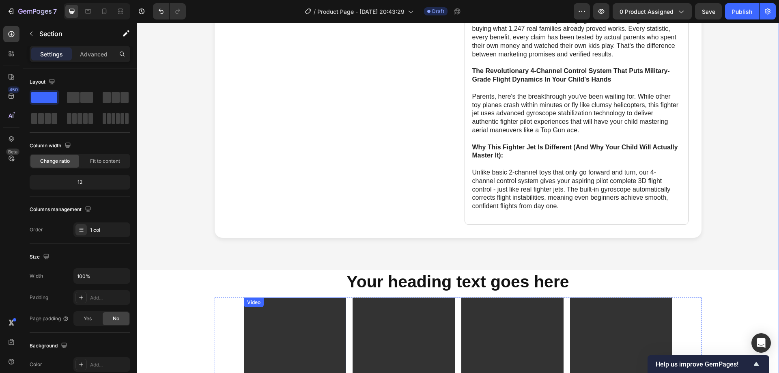
scroll to position [406, 0]
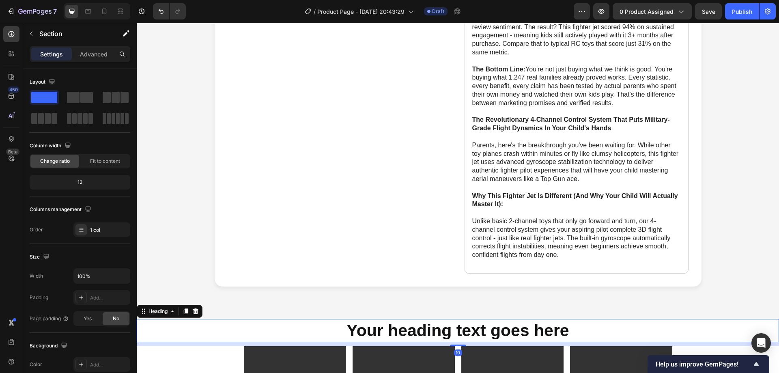
click at [343, 320] on p "Your heading text goes here" at bounding box center [458, 331] width 641 height 22
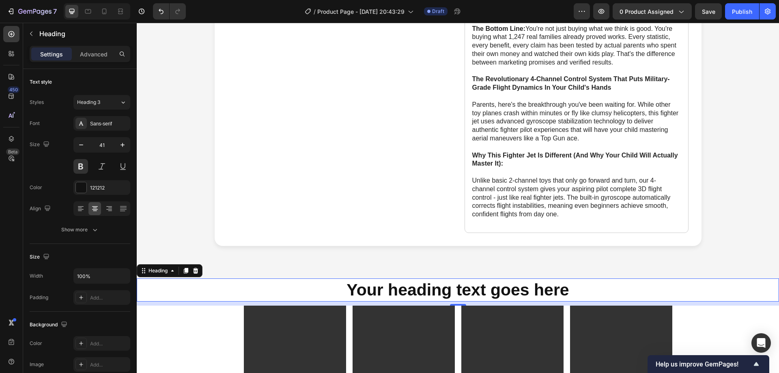
scroll to position [487, 0]
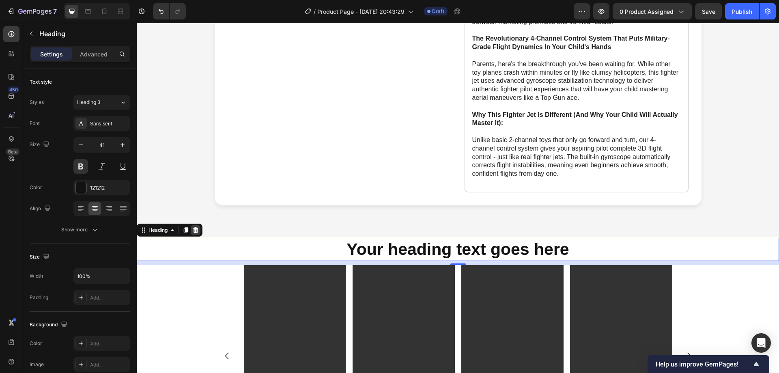
click at [195, 227] on icon at bounding box center [195, 230] width 5 height 6
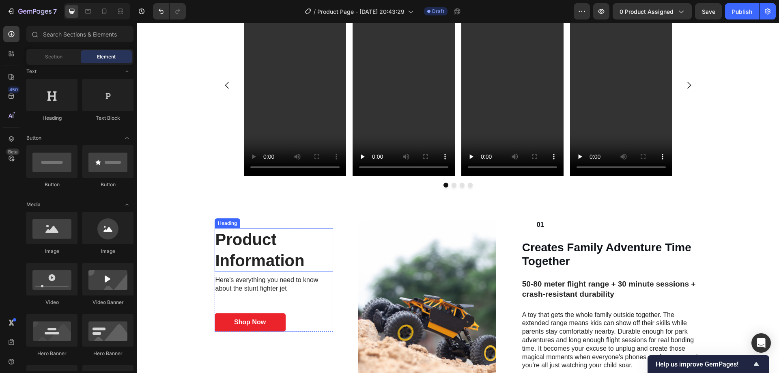
click at [215, 95] on div "Video Video Video Video" at bounding box center [458, 85] width 487 height 182
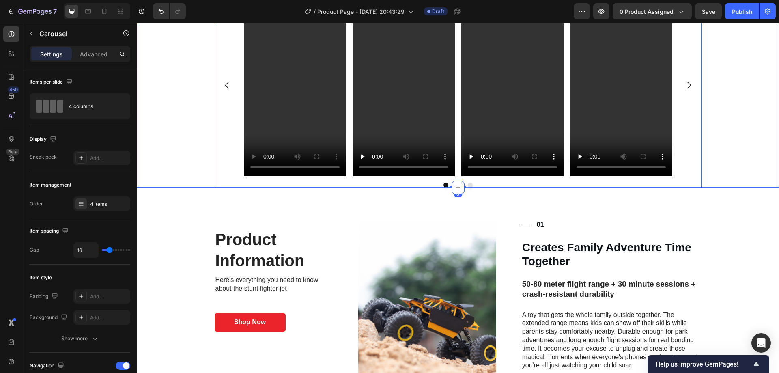
scroll to position [609, 0]
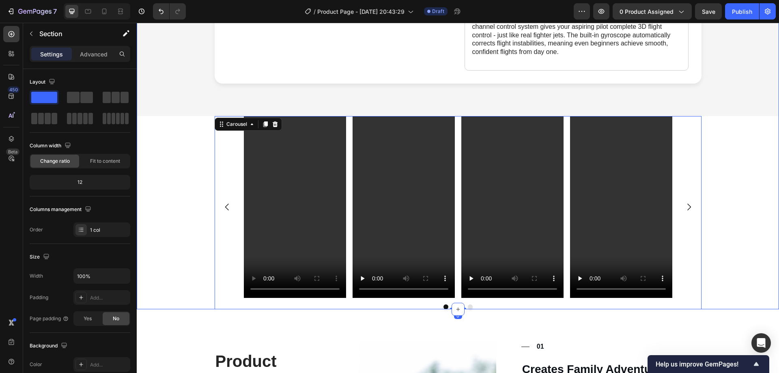
click at [177, 190] on div "Video Video Video Video Carousel 0" at bounding box center [458, 212] width 643 height 193
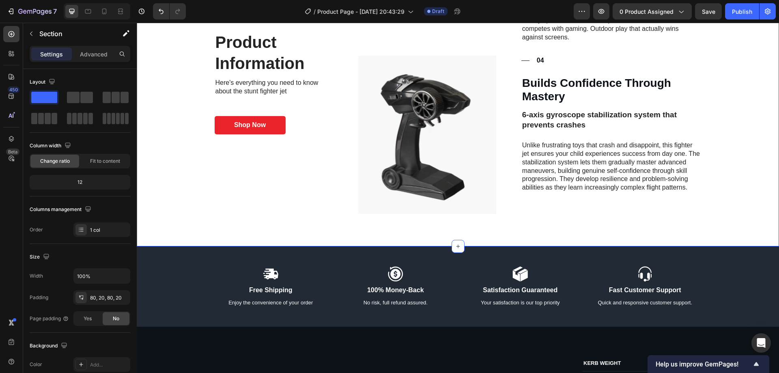
scroll to position [1096, 0]
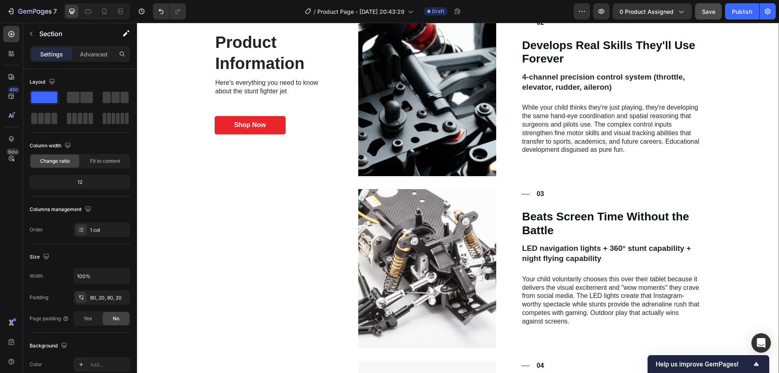
click at [711, 7] on div "Save" at bounding box center [708, 11] width 13 height 9
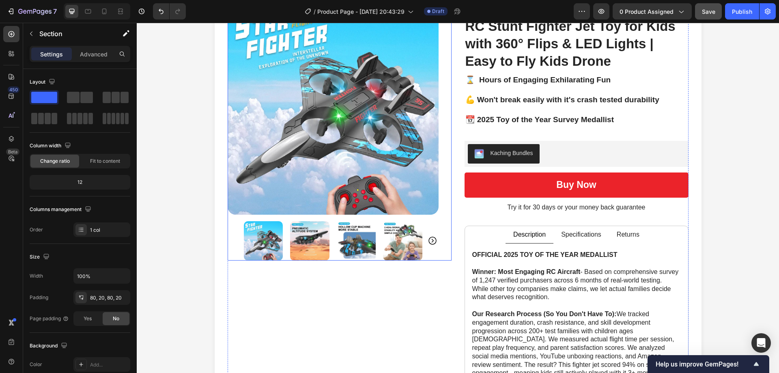
scroll to position [0, 0]
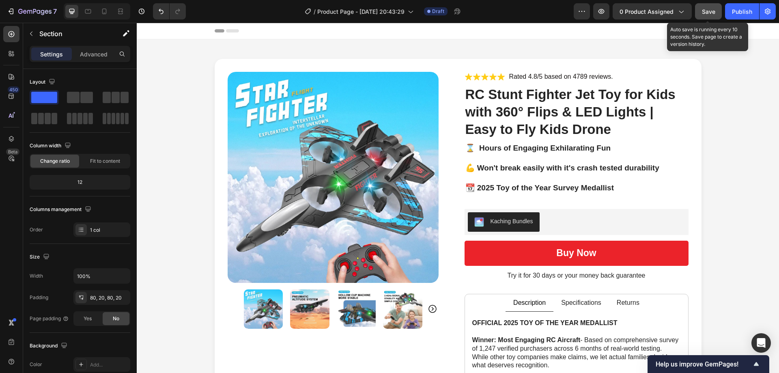
click at [713, 9] on span "Save" at bounding box center [708, 11] width 13 height 7
